Goal: Transaction & Acquisition: Purchase product/service

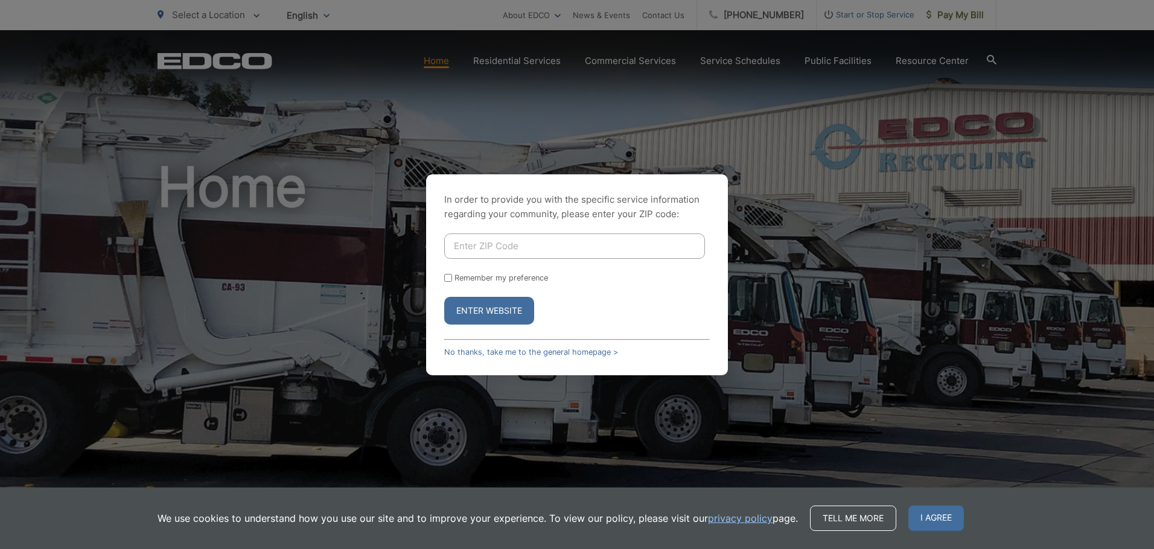
click at [517, 240] on input "Enter ZIP Code" at bounding box center [574, 246] width 261 height 25
type input "92081"
click at [447, 280] on input "Remember my preference" at bounding box center [448, 278] width 8 height 8
checkbox input "true"
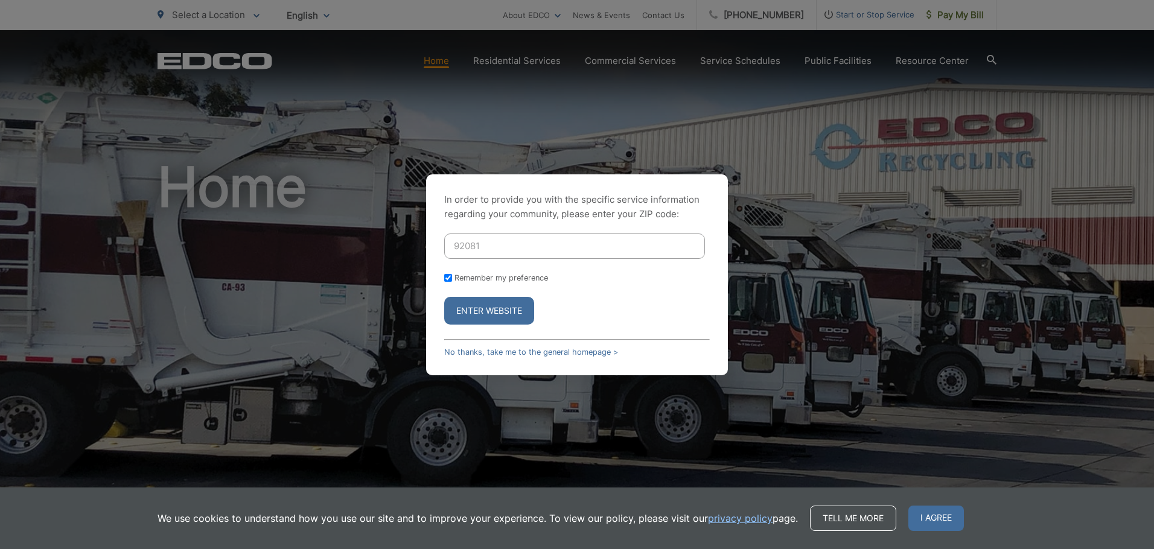
click at [494, 309] on button "Enter Website" at bounding box center [489, 311] width 90 height 28
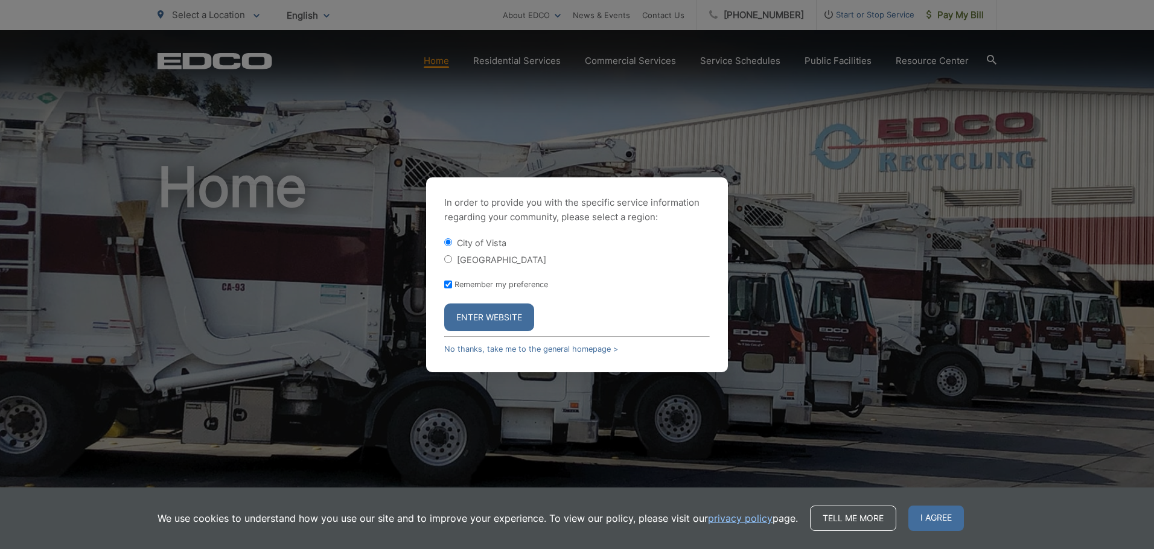
click at [494, 309] on button "Enter Website" at bounding box center [489, 318] width 90 height 28
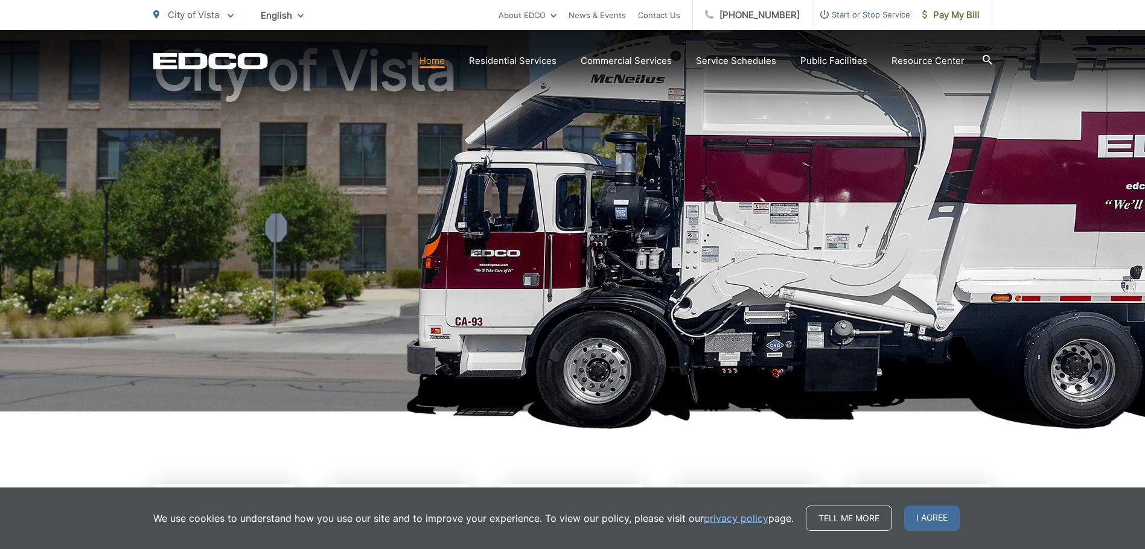
scroll to position [121, 0]
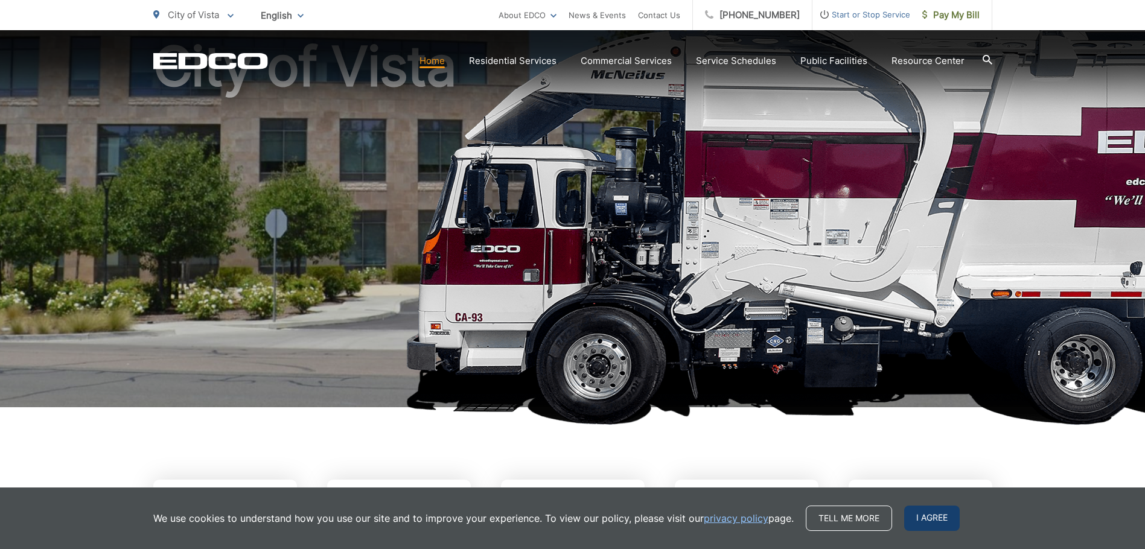
click at [927, 510] on span "I agree" at bounding box center [932, 518] width 56 height 25
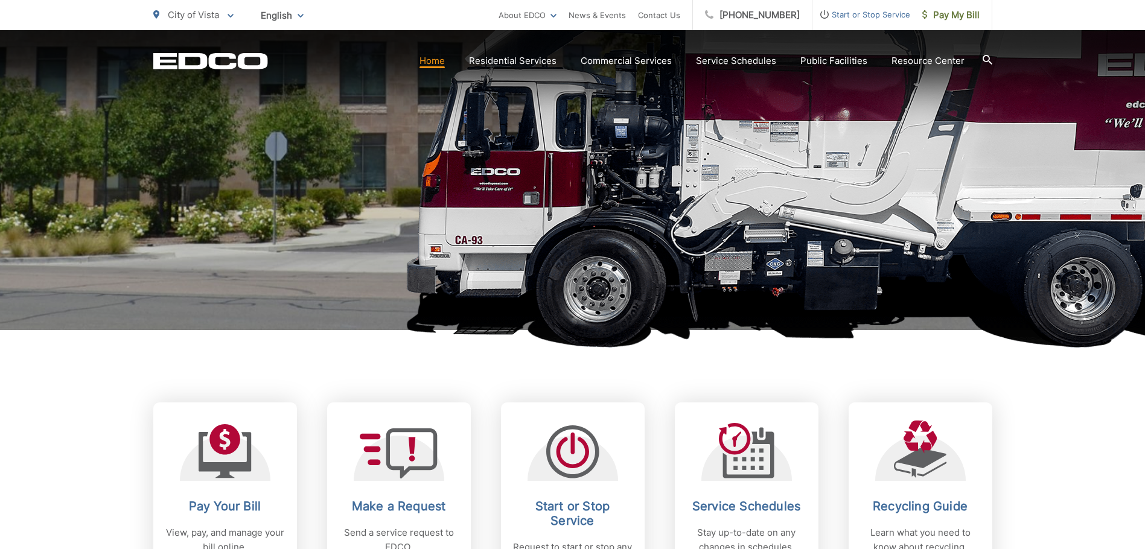
scroll to position [362, 0]
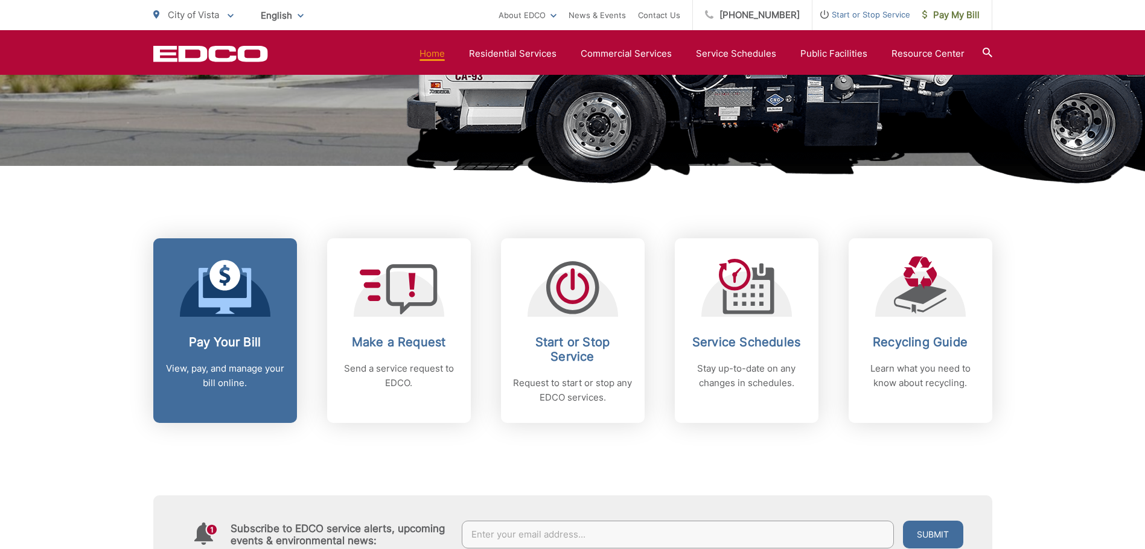
click at [216, 336] on h2 "Pay Your Bill" at bounding box center [225, 342] width 120 height 14
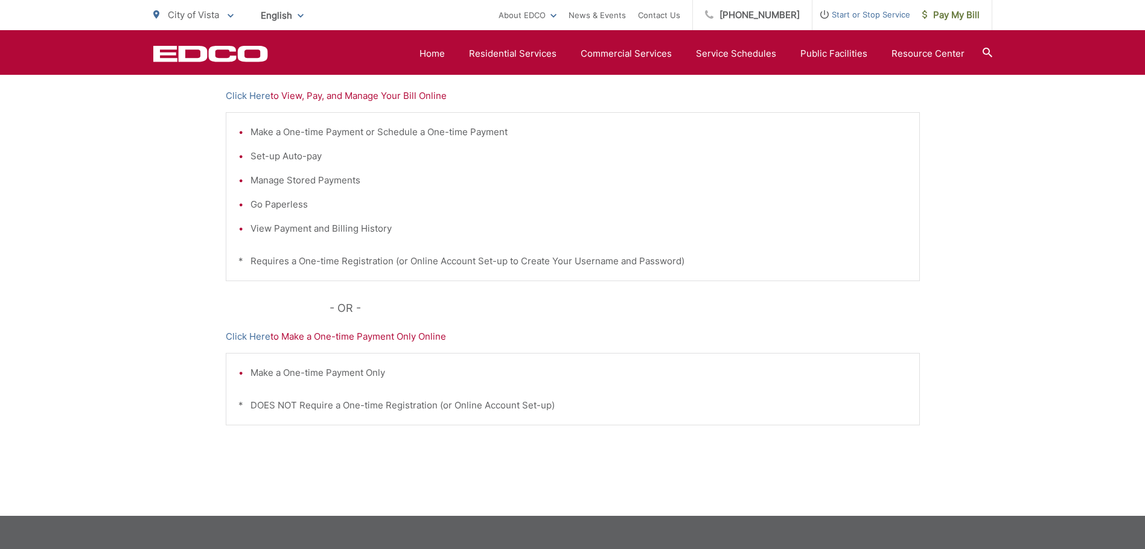
scroll to position [188, 0]
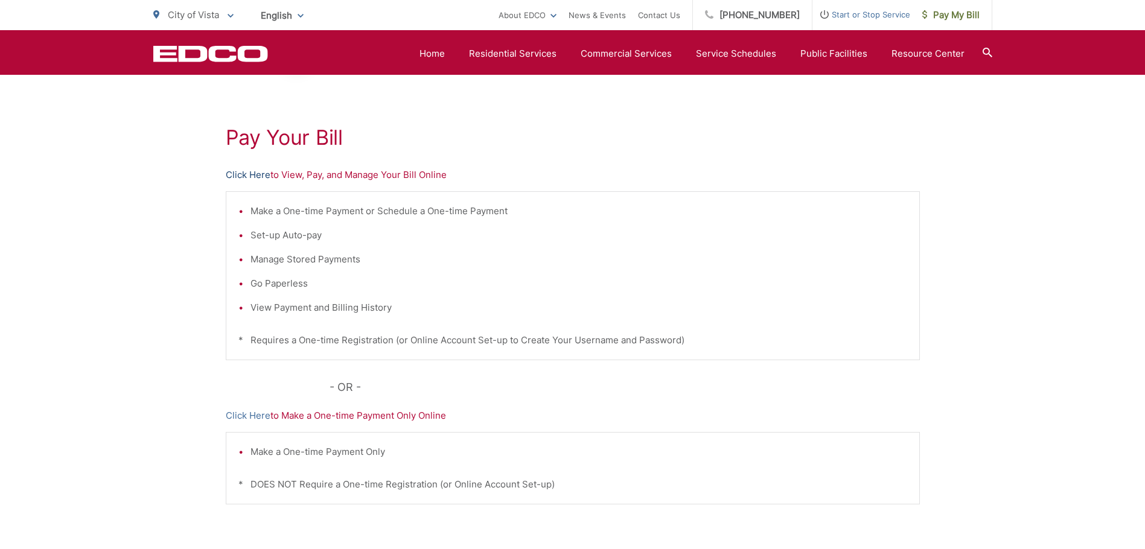
click at [241, 174] on link "Click Here" at bounding box center [248, 175] width 45 height 14
